Goal: Entertainment & Leisure: Consume media (video, audio)

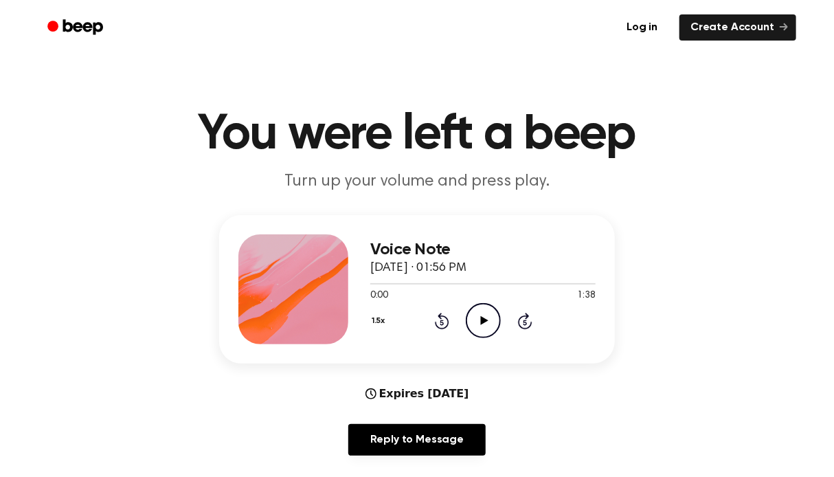
click at [487, 318] on icon "Play Audio" at bounding box center [483, 320] width 35 height 35
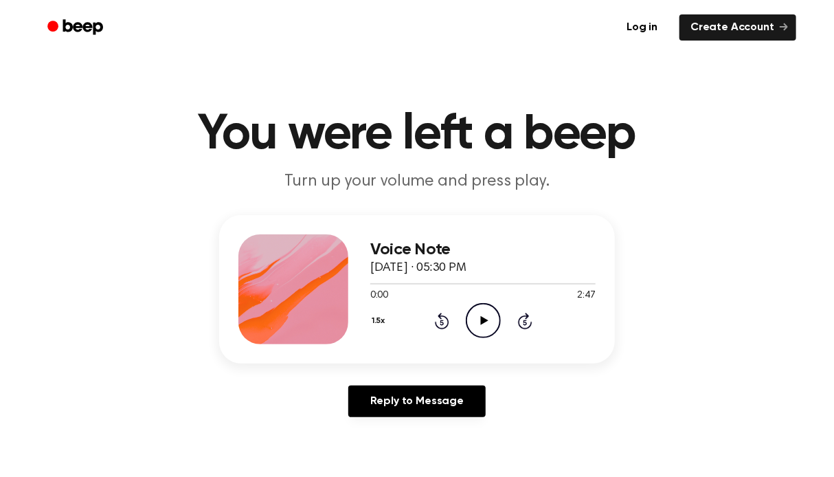
click at [468, 307] on icon "Play Audio" at bounding box center [483, 320] width 35 height 35
click at [383, 317] on button "1.5x" at bounding box center [380, 320] width 20 height 23
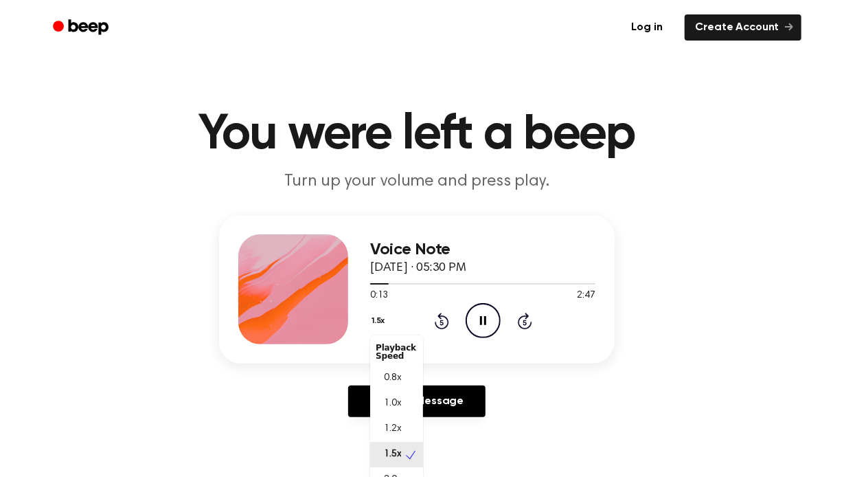
scroll to position [6, 0]
click at [403, 469] on div "2.0x" at bounding box center [396, 473] width 53 height 25
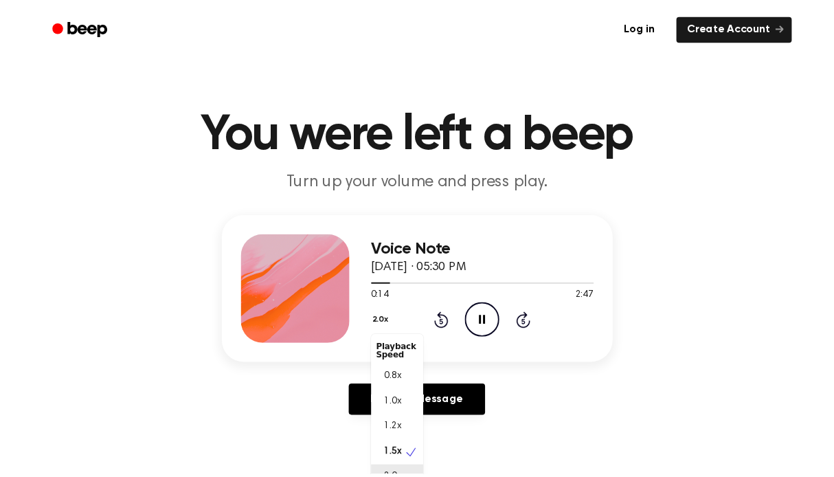
scroll to position [9, 0]
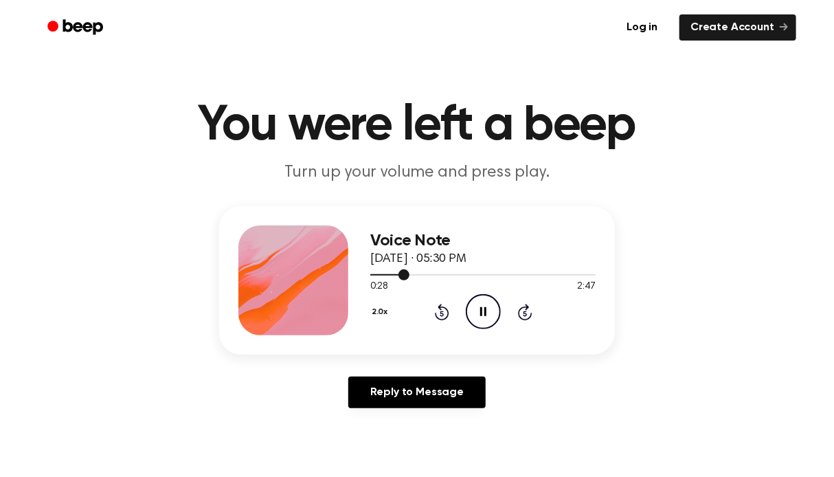
click at [429, 276] on div at bounding box center [482, 274] width 225 height 11
click at [460, 275] on div at bounding box center [482, 274] width 225 height 11
click at [496, 274] on div at bounding box center [482, 274] width 225 height 11
click at [471, 274] on div at bounding box center [435, 274] width 131 height 1
